Goal: Task Accomplishment & Management: Complete application form

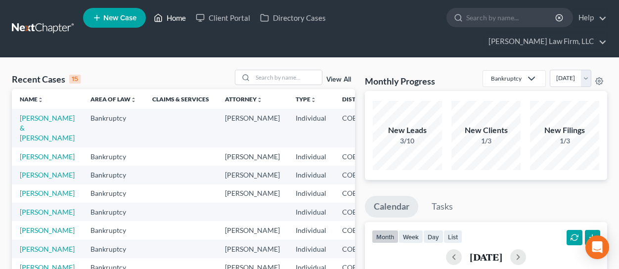
click at [172, 19] on link "Home" at bounding box center [170, 18] width 42 height 18
click at [173, 17] on link "Home" at bounding box center [170, 18] width 42 height 18
click at [29, 109] on td "[PERSON_NAME] & [PERSON_NAME]" at bounding box center [47, 128] width 71 height 38
click at [30, 114] on link "[PERSON_NAME] & [PERSON_NAME]" at bounding box center [47, 128] width 55 height 28
select select "4"
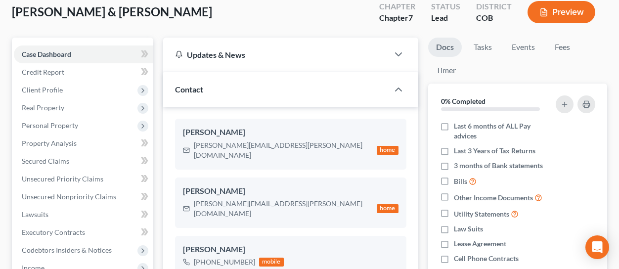
scroll to position [99, 0]
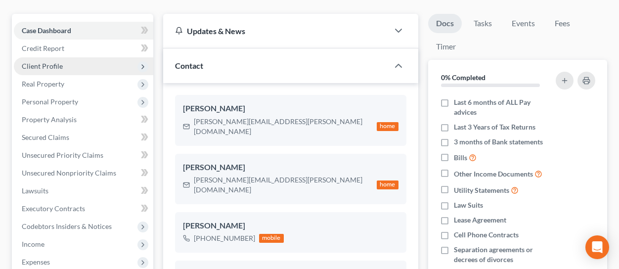
click at [77, 57] on span "Client Profile" at bounding box center [83, 66] width 139 height 18
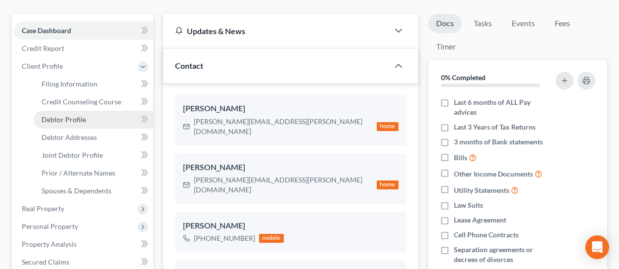
click at [81, 115] on span "Debtor Profile" at bounding box center [64, 119] width 45 height 8
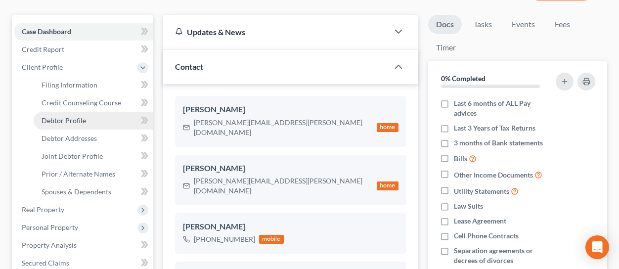
select select "1"
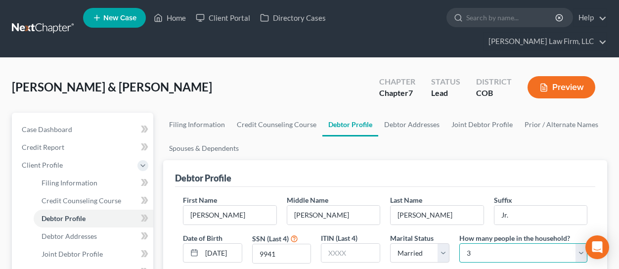
click at [473, 243] on select "Select 1 2 3 4 5 6 7 8 9 10 11 12 13 14 15 16 17 18 19 20" at bounding box center [523, 253] width 128 height 20
click at [470, 243] on select "Select 1 2 3 4 5 6 7 8 9 10 11 12 13 14 15 16 17 18 19 20" at bounding box center [523, 253] width 128 height 20
click at [471, 243] on select "Select 1 2 3 4 5 6 7 8 9 10 11 12 13 14 15 16 17 18 19 20" at bounding box center [523, 253] width 128 height 20
select select "4"
click at [459, 243] on select "Select 1 2 3 4 5 6 7 8 9 10 11 12 13 14 15 16 17 18 19 20" at bounding box center [523, 253] width 128 height 20
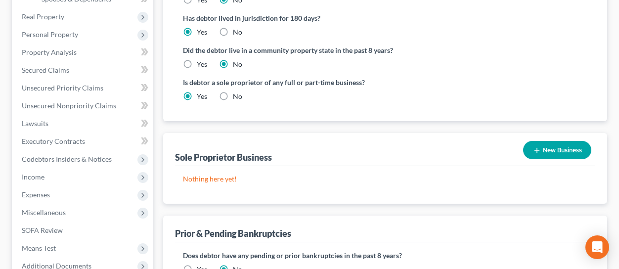
scroll to position [297, 0]
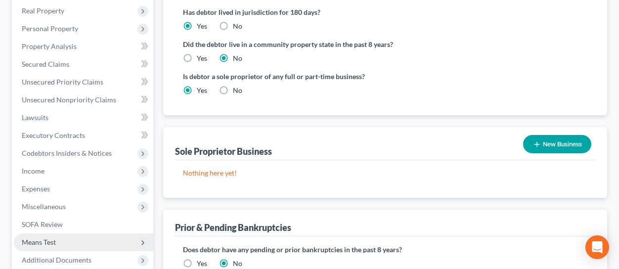
click at [56, 233] on span "Means Test" at bounding box center [83, 242] width 139 height 18
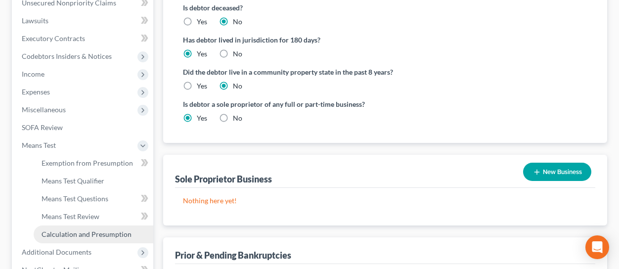
scroll to position [271, 0]
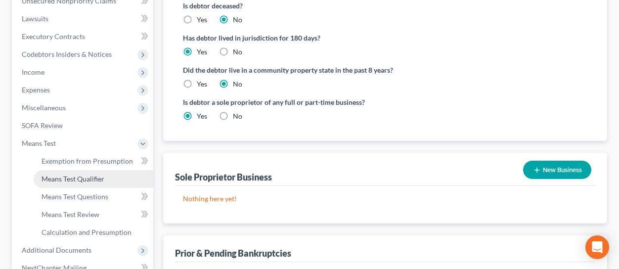
click at [88, 175] on span "Means Test Qualifier" at bounding box center [73, 179] width 63 height 8
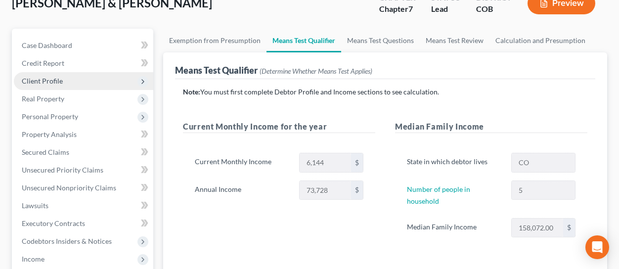
scroll to position [49, 0]
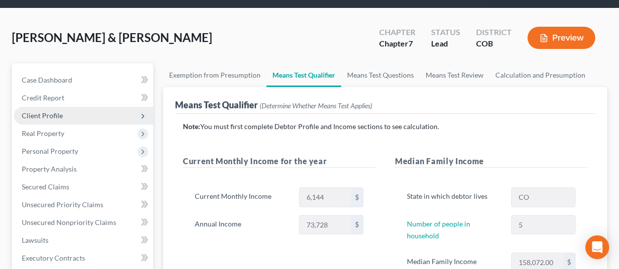
click at [64, 107] on span "Client Profile" at bounding box center [83, 116] width 139 height 18
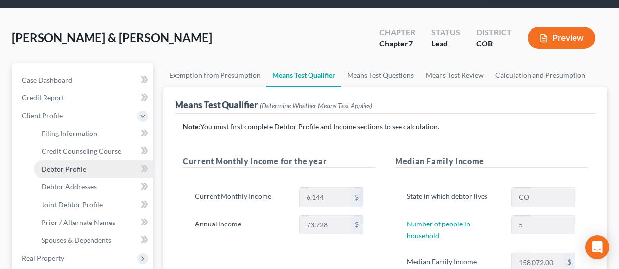
click at [89, 160] on link "Debtor Profile" at bounding box center [94, 169] width 120 height 18
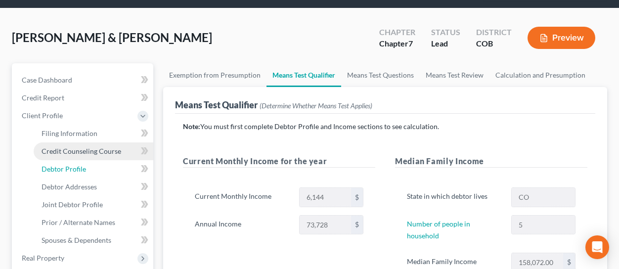
select select "1"
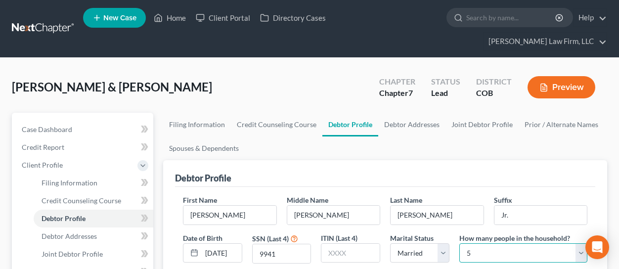
click at [467, 243] on select "Select 1 2 3 4 5 6 7 8 9 10 11 12 13 14 15 16 17 18 19 20" at bounding box center [523, 253] width 128 height 20
select select "5"
click at [459, 243] on select "Select 1 2 3 4 5 6 7 8 9 10 11 12 13 14 15 16 17 18 19 20" at bounding box center [523, 253] width 128 height 20
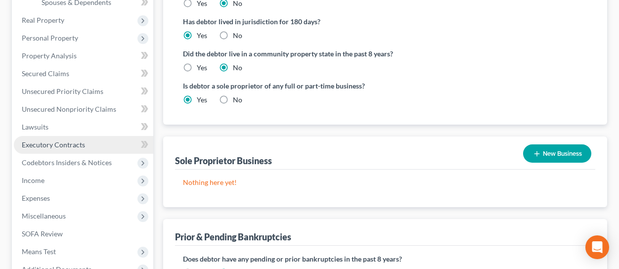
scroll to position [297, 0]
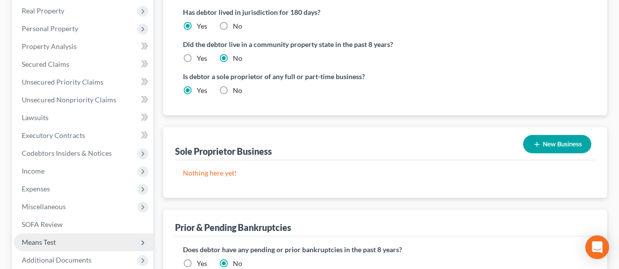
click at [68, 233] on span "Means Test" at bounding box center [83, 242] width 139 height 18
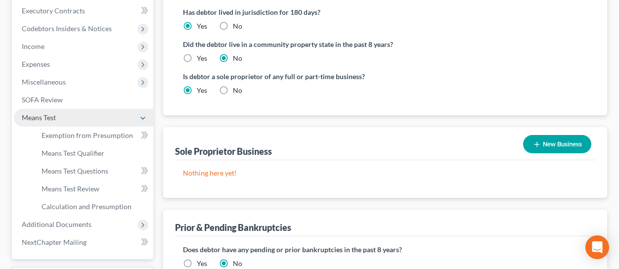
scroll to position [172, 0]
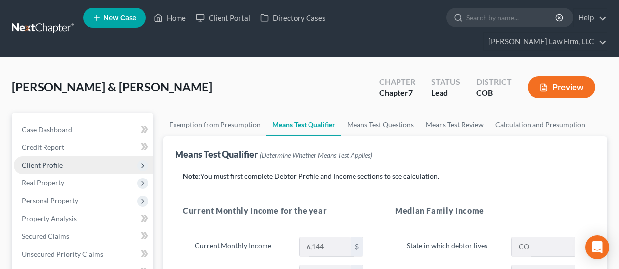
drag, startPoint x: 57, startPoint y: 150, endPoint x: 82, endPoint y: 149, distance: 24.7
click at [57, 161] on span "Client Profile" at bounding box center [42, 165] width 41 height 8
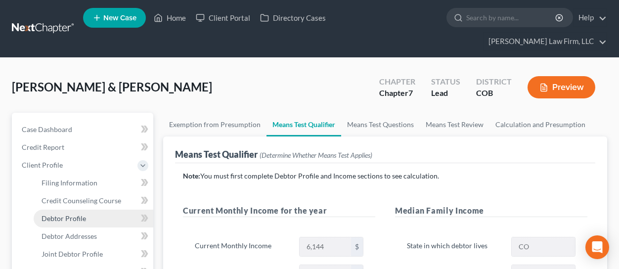
click at [85, 214] on span "Debtor Profile" at bounding box center [64, 218] width 45 height 8
select select "1"
select select "5"
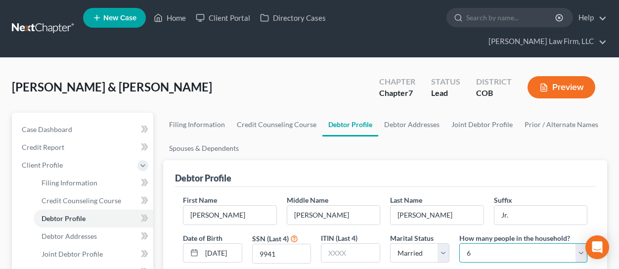
click at [467, 243] on select "Select 1 2 3 4 5 6 7 8 9 10 11 12 13 14 15 16 17 18 19 20" at bounding box center [523, 253] width 128 height 20
click at [459, 243] on select "Select 1 2 3 4 5 6 7 8 9 10 11 12 13 14 15 16 17 18 19 20" at bounding box center [523, 253] width 128 height 20
click at [172, 19] on link "Home" at bounding box center [170, 18] width 42 height 18
